Goal: Information Seeking & Learning: Learn about a topic

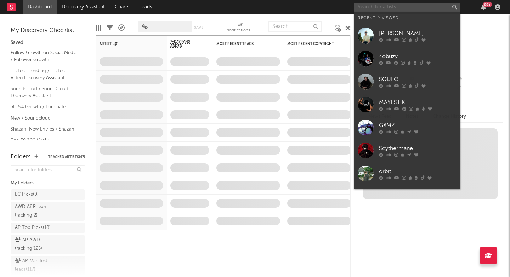
click at [411, 8] on input "text" at bounding box center [407, 7] width 106 height 9
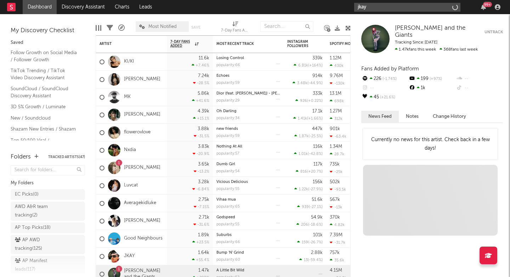
drag, startPoint x: 381, startPoint y: 10, endPoint x: 376, endPoint y: 6, distance: 6.5
click at [376, 6] on input "jkay" at bounding box center [407, 7] width 106 height 9
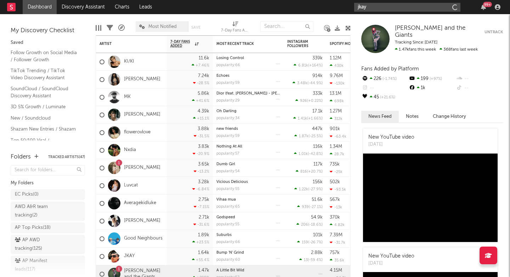
click at [377, 8] on input "jkay" at bounding box center [407, 7] width 106 height 9
type input "jkay"
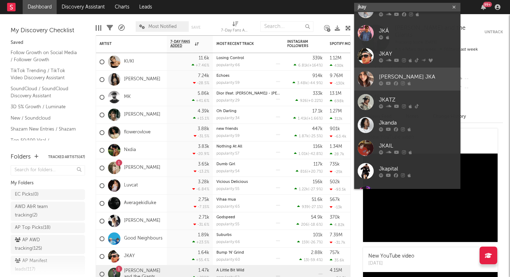
scroll to position [19, 0]
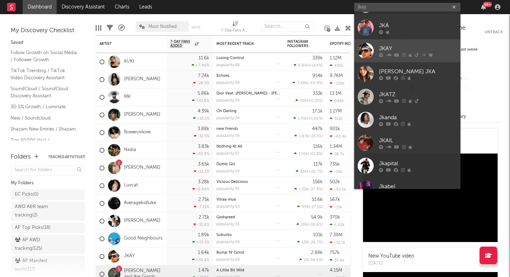
click at [383, 51] on div "JKAY" at bounding box center [418, 48] width 78 height 8
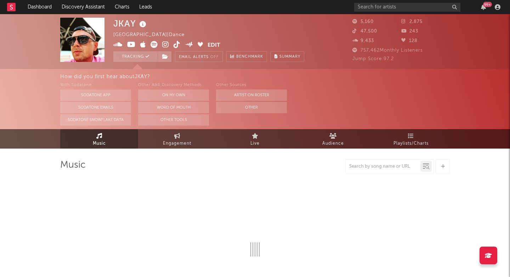
select select "6m"
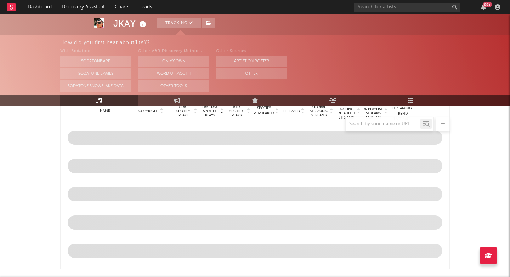
scroll to position [297, 0]
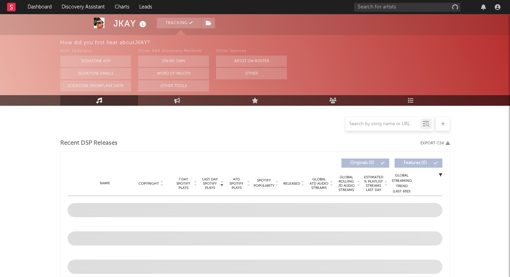
scroll to position [167, 0]
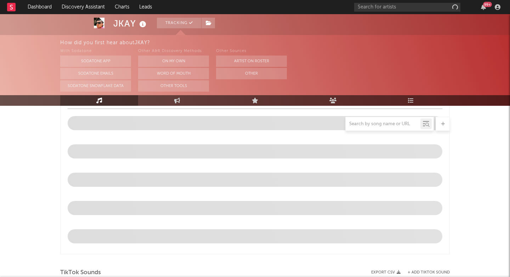
select select "6m"
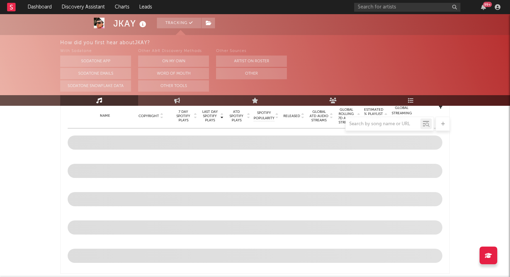
scroll to position [289, 0]
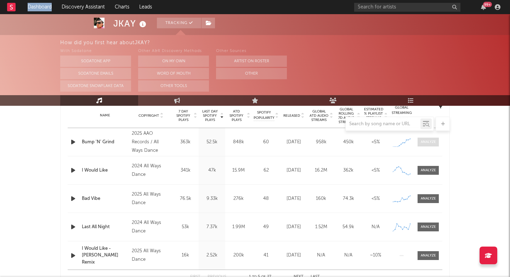
click at [431, 143] on div at bounding box center [427, 141] width 15 height 5
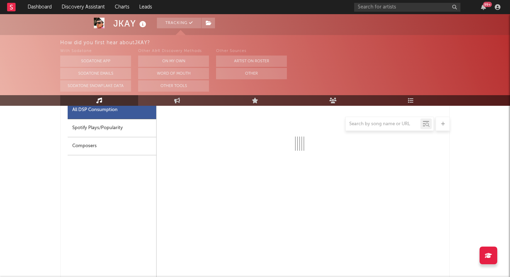
scroll to position [344, 0]
select select "1w"
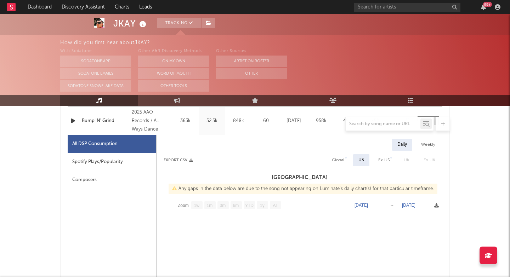
scroll to position [311, 0]
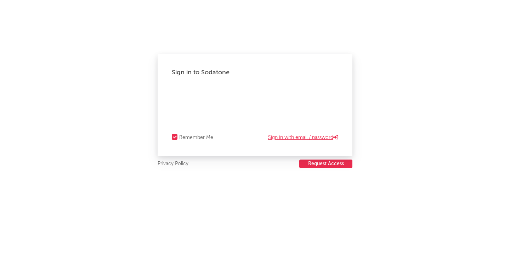
click at [272, 134] on link "Sign in with email / password" at bounding box center [303, 137] width 70 height 8
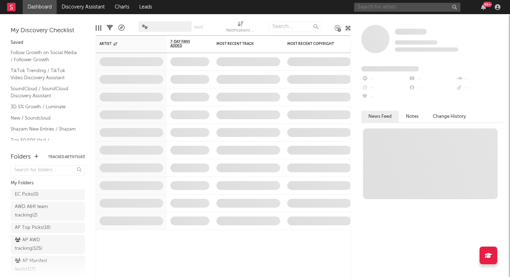
click at [401, 7] on input "text" at bounding box center [407, 7] width 106 height 9
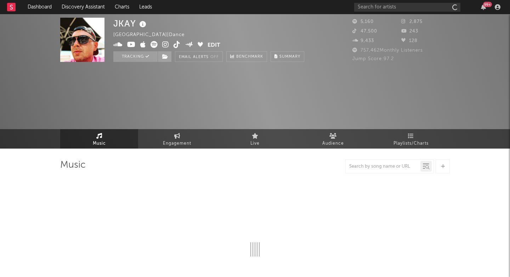
select select "6m"
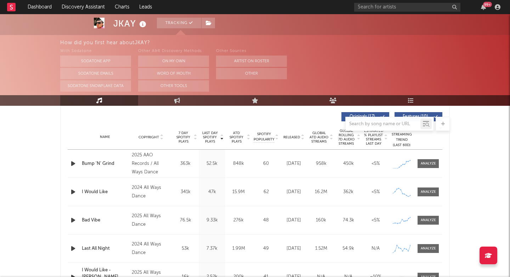
scroll to position [263, 0]
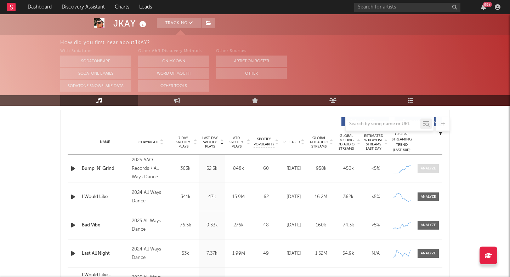
click at [429, 170] on div at bounding box center [427, 168] width 15 height 5
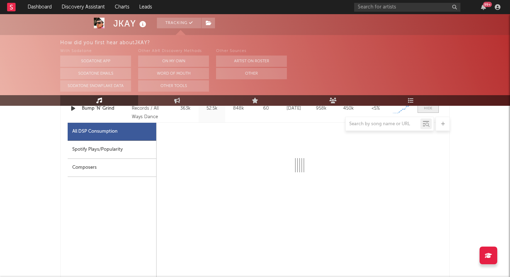
scroll to position [324, 0]
select select "1w"
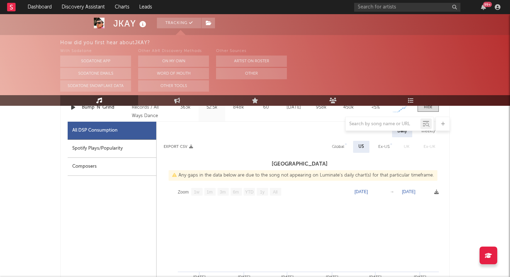
click at [138, 149] on div "Spotify Plays/Popularity" at bounding box center [112, 149] width 88 height 18
select select "1w"
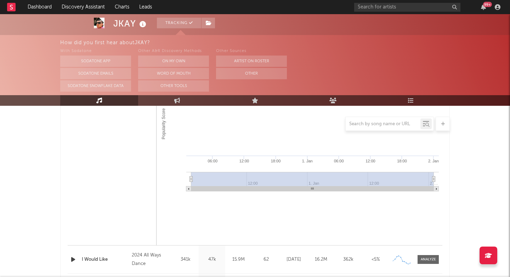
scroll to position [635, 0]
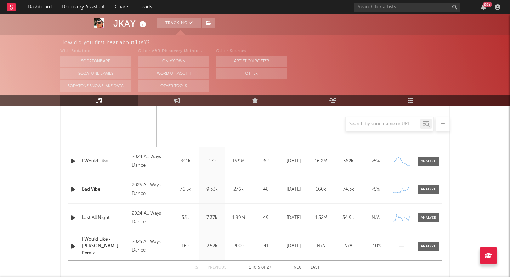
click at [433, 156] on div "Name I Would Like Copyright 2024 All Ways Dance Label All Ways Dance Album Name…" at bounding box center [255, 161] width 374 height 28
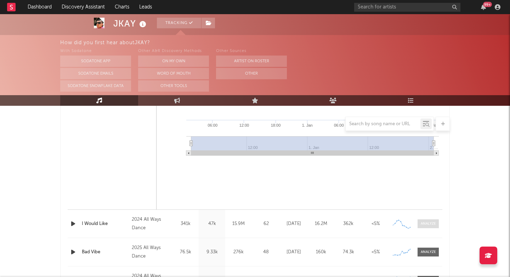
click at [428, 224] on div at bounding box center [427, 223] width 15 height 5
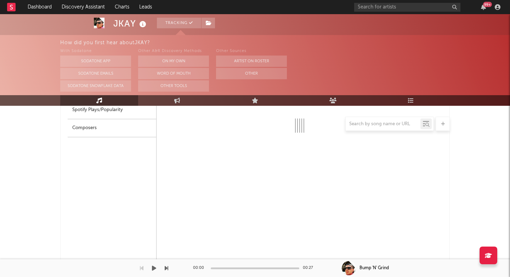
select select "6m"
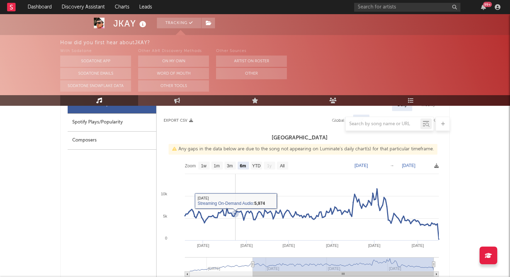
scroll to position [715, 0]
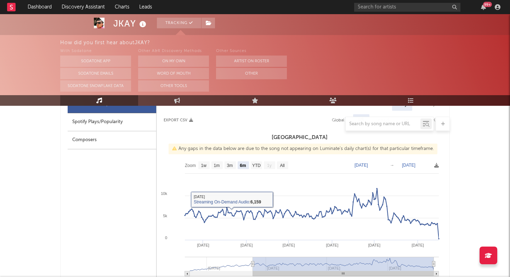
click at [89, 120] on div at bounding box center [254, 124] width 389 height 14
click at [112, 124] on div at bounding box center [254, 124] width 389 height 14
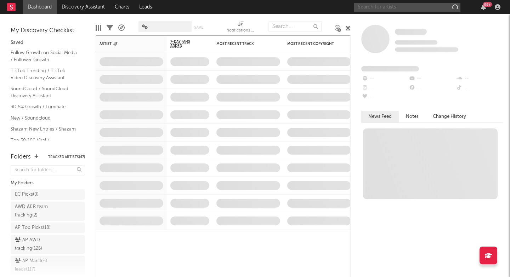
click at [385, 10] on input "text" at bounding box center [407, 7] width 106 height 9
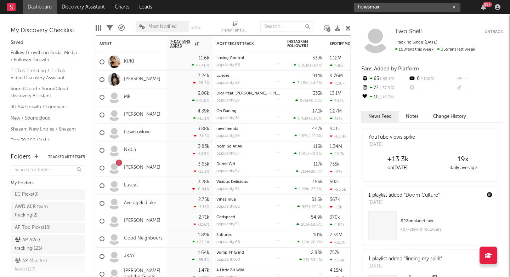
type input "howsmax"
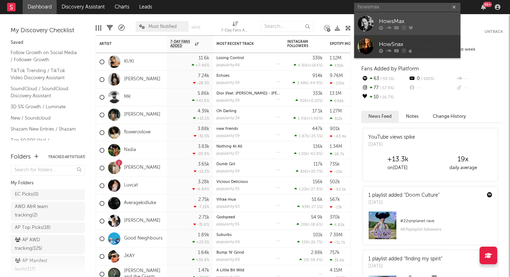
click at [372, 26] on div at bounding box center [365, 24] width 16 height 16
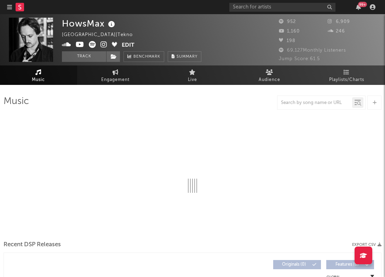
select select "1w"
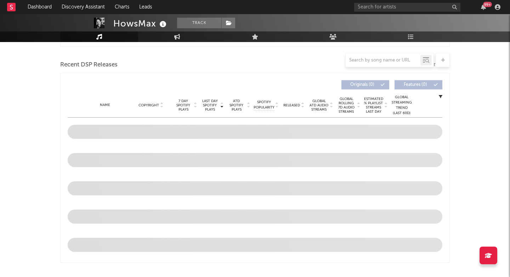
scroll to position [288, 0]
